Goal: Use online tool/utility: Utilize a website feature to perform a specific function

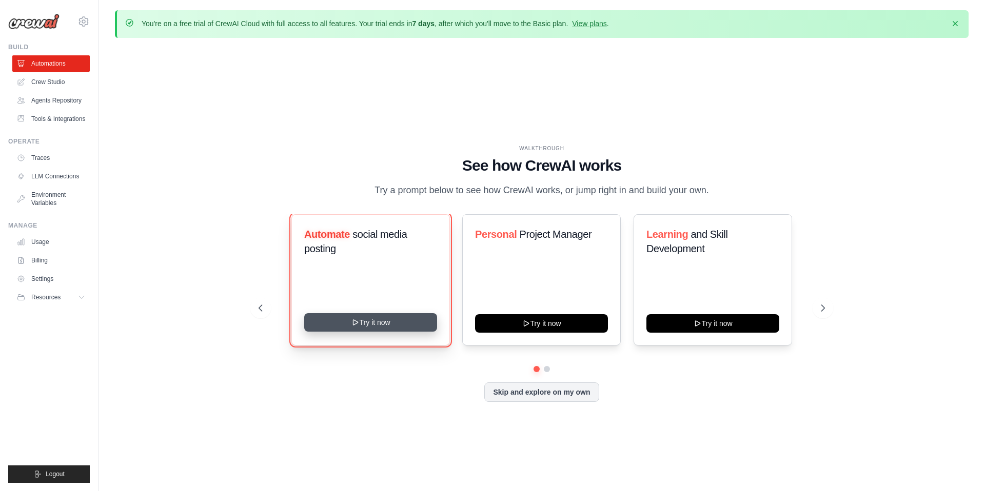
click at [319, 332] on button "Try it now" at bounding box center [370, 322] width 133 height 18
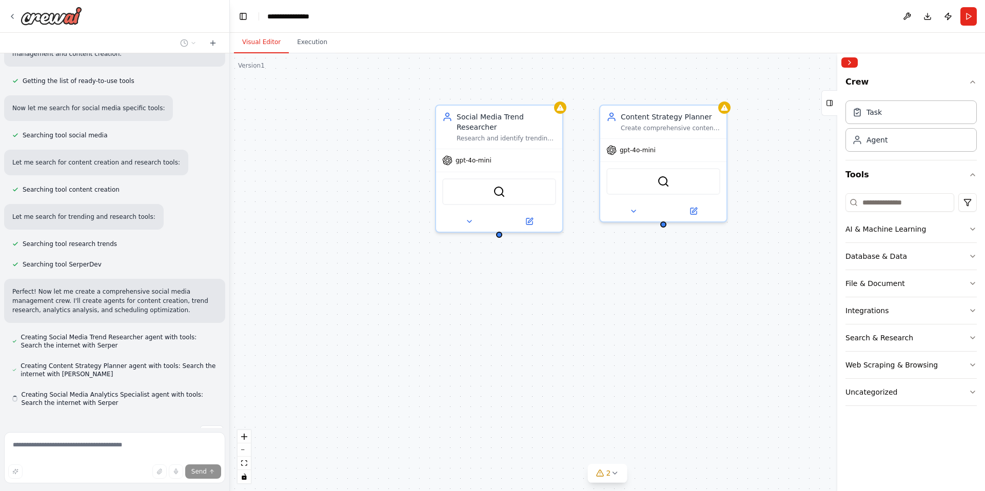
scroll to position [144, 0]
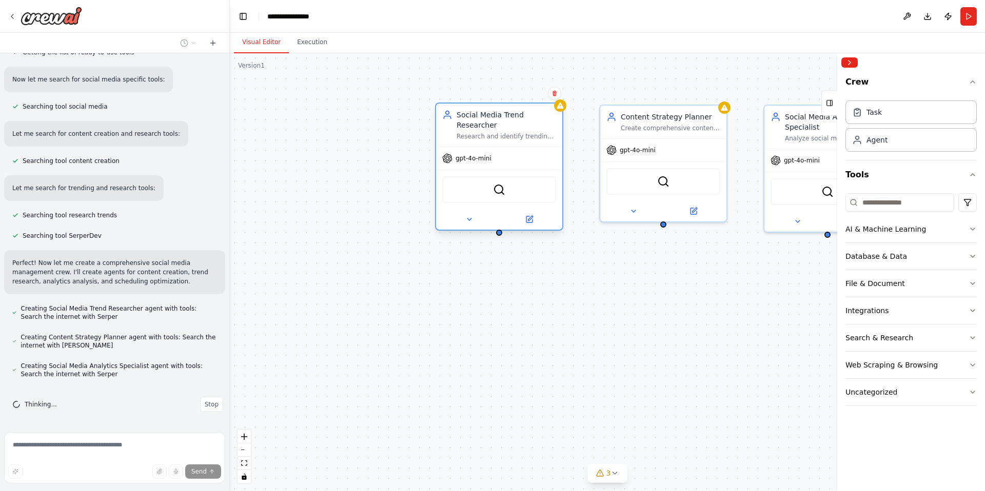
click at [507, 190] on div "SerperDevTool" at bounding box center [499, 189] width 114 height 27
click at [539, 126] on div "Social Media Trend Researcher" at bounding box center [507, 120] width 100 height 21
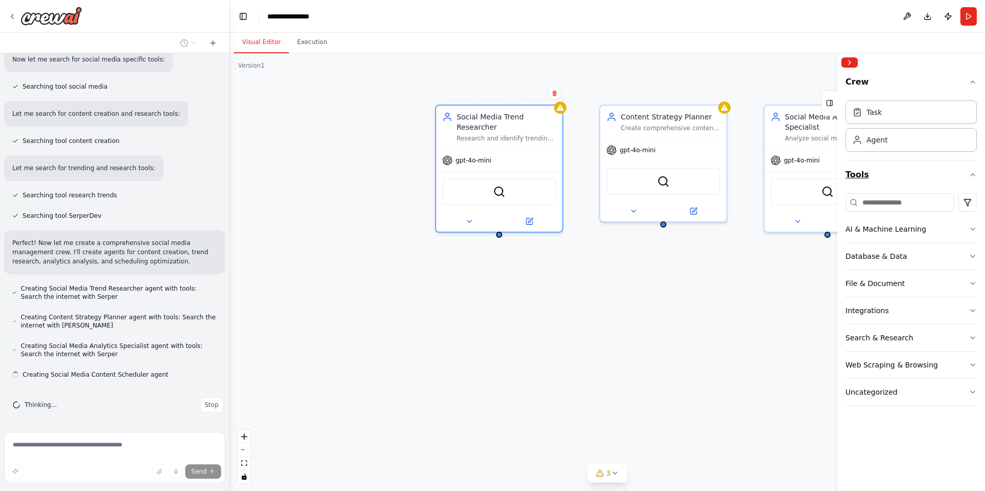
scroll to position [164, 0]
click at [564, 109] on div at bounding box center [560, 106] width 12 height 12
click at [495, 193] on img at bounding box center [499, 190] width 12 height 12
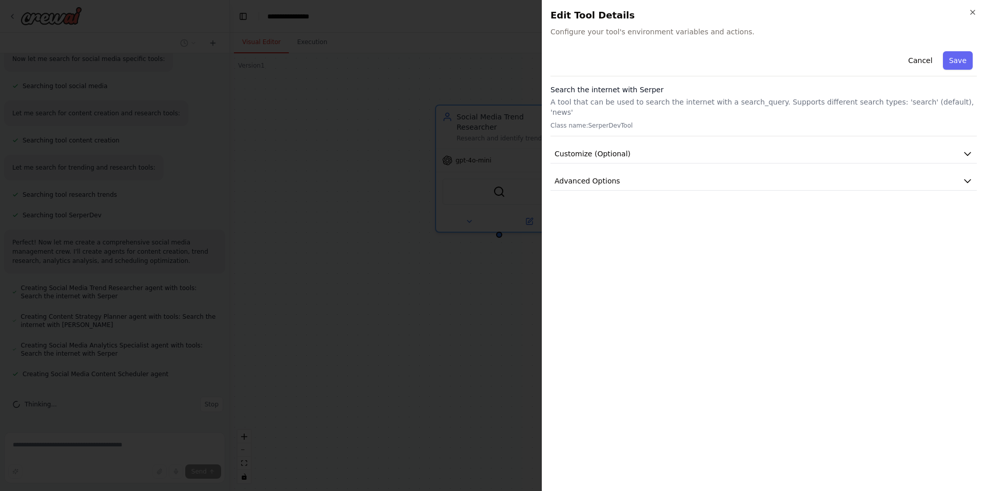
click at [967, 12] on h2 "Edit Tool Details" at bounding box center [763, 15] width 426 height 14
click at [973, 11] on icon "button" at bounding box center [972, 12] width 8 height 8
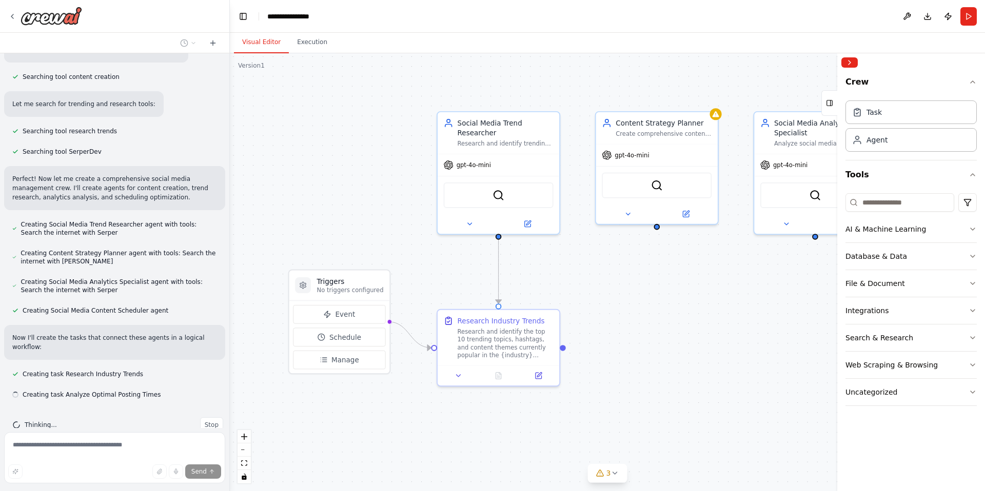
scroll to position [248, 0]
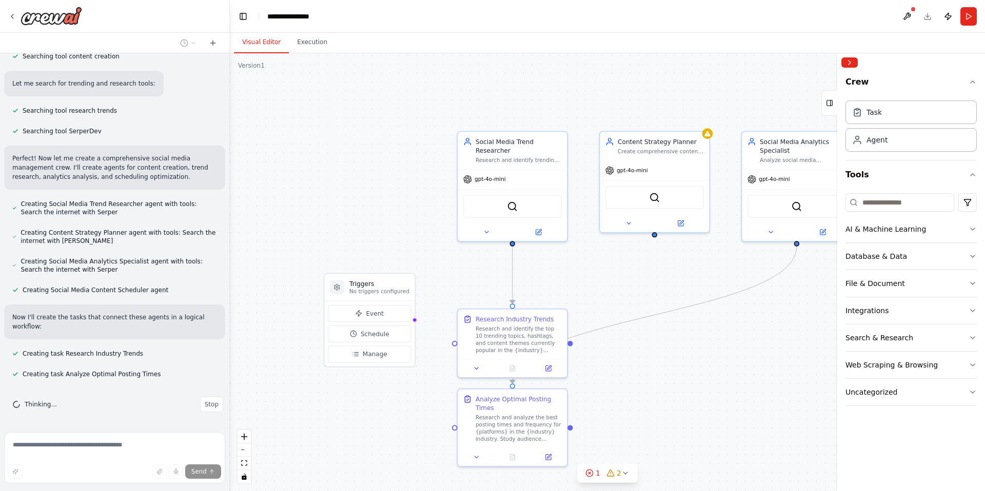
click at [584, 267] on div ".deletable-edge-delete-btn { width: 20px; height: 20px; border: 0px solid #ffff…" at bounding box center [607, 272] width 755 height 438
click at [776, 68] on div ".deletable-edge-delete-btn { width: 20px; height: 20px; border: 0px solid #ffff…" at bounding box center [607, 272] width 755 height 438
